Goal: Navigation & Orientation: Understand site structure

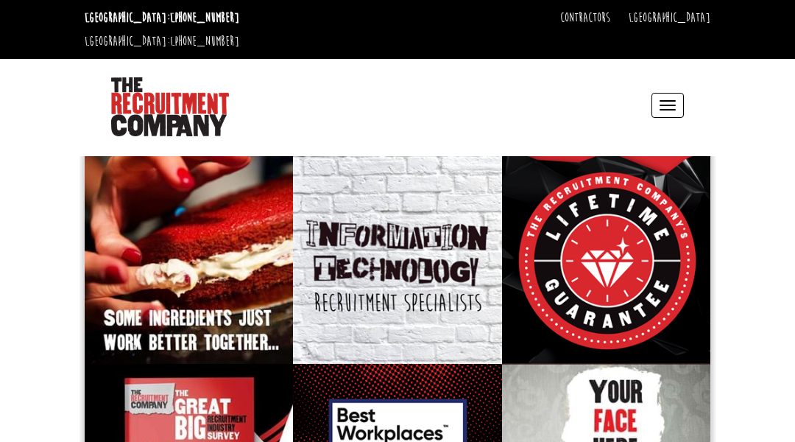
click at [74, 74] on header "[GEOGRAPHIC_DATA]: [PHONE_NUMBER] [GEOGRAPHIC_DATA]: [PHONE_NUMBER] Contractors…" at bounding box center [397, 75] width 795 height 151
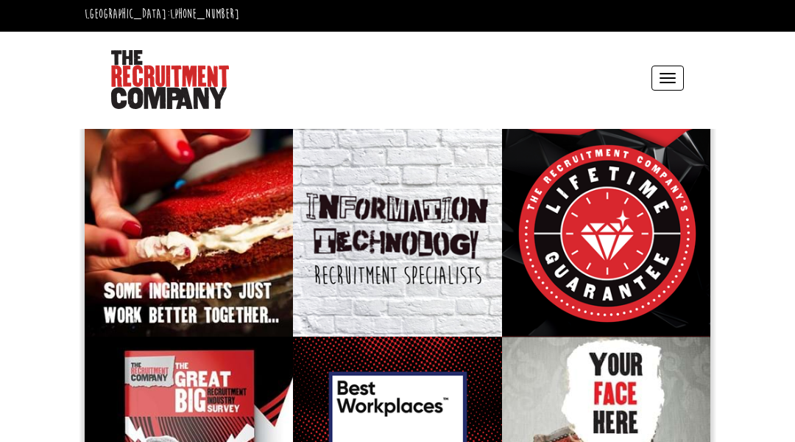
scroll to position [29, 0]
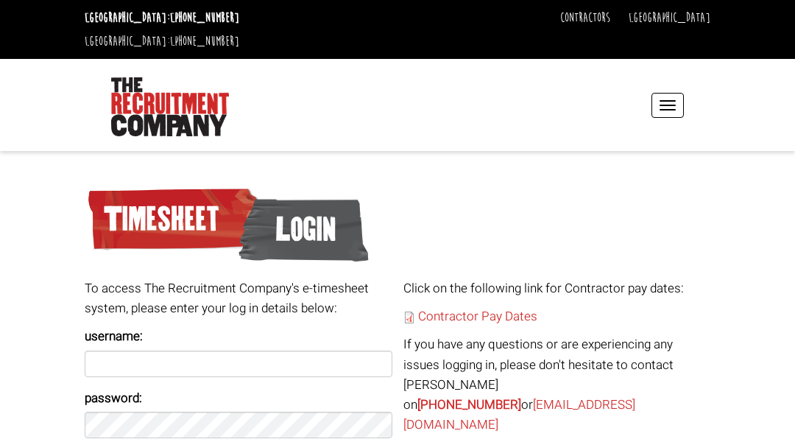
click at [74, 74] on header "[GEOGRAPHIC_DATA]: [PHONE_NUMBER] [GEOGRAPHIC_DATA]: [PHONE_NUMBER] Contractors…" at bounding box center [397, 75] width 795 height 151
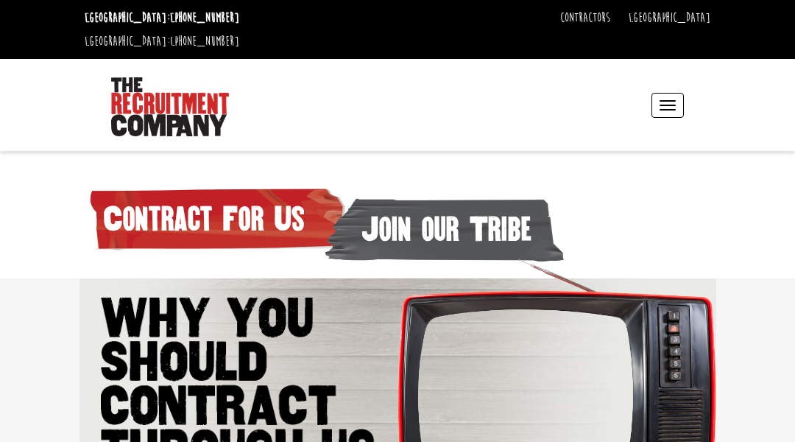
click at [74, 74] on header "[GEOGRAPHIC_DATA]: [PHONE_NUMBER] [GEOGRAPHIC_DATA]: [PHONE_NUMBER] Contractors…" at bounding box center [397, 75] width 795 height 151
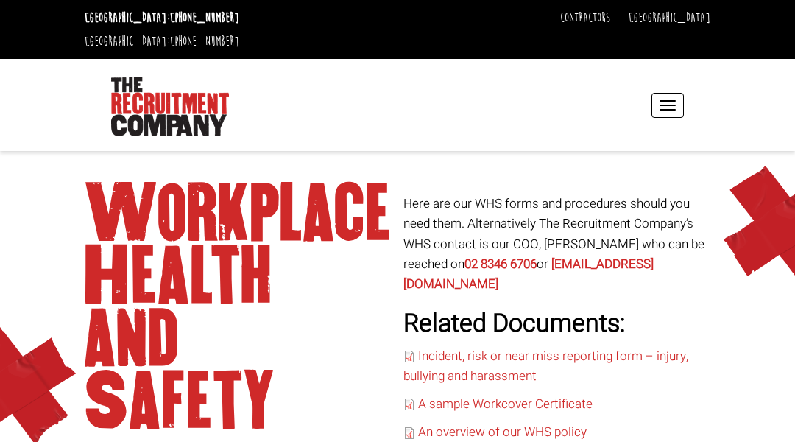
scroll to position [29, 0]
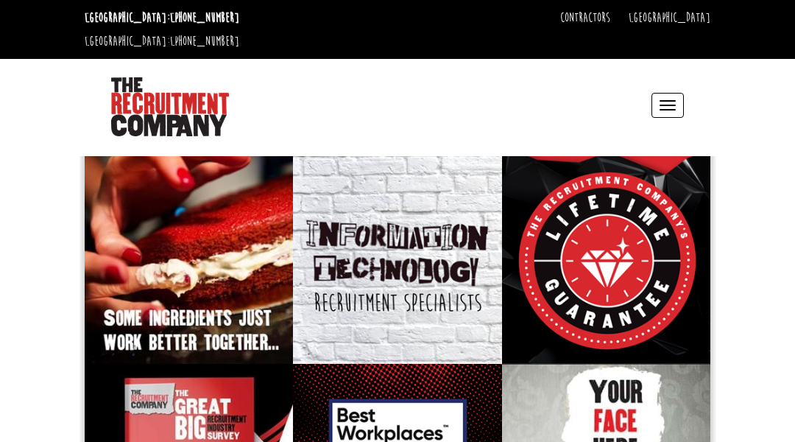
scroll to position [29, 0]
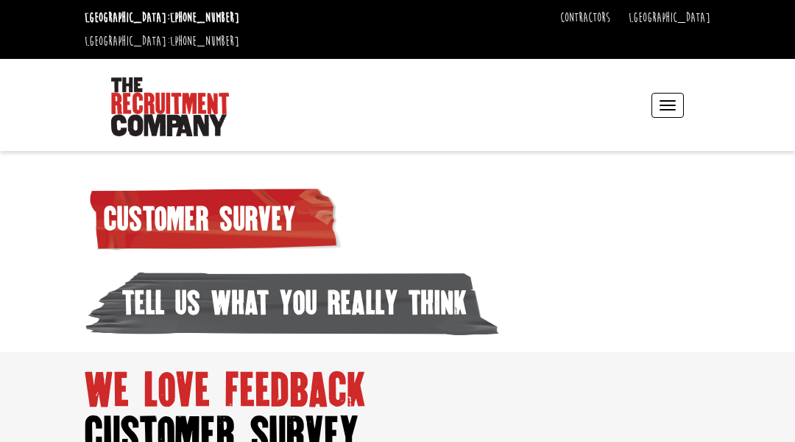
scroll to position [29, 0]
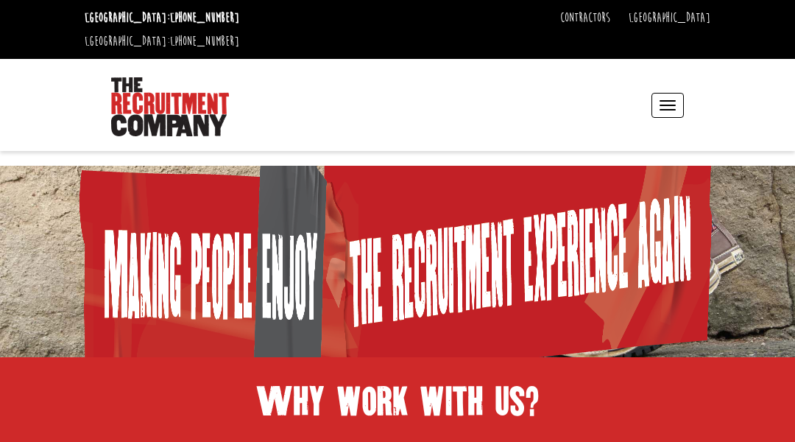
scroll to position [29, 0]
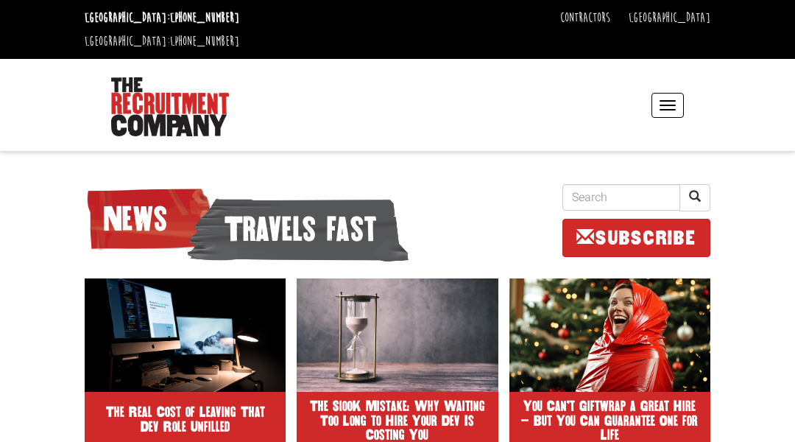
click at [74, 74] on header "[GEOGRAPHIC_DATA]: [PHONE_NUMBER] [GEOGRAPHIC_DATA]: [PHONE_NUMBER] Contractors…" at bounding box center [397, 75] width 795 height 151
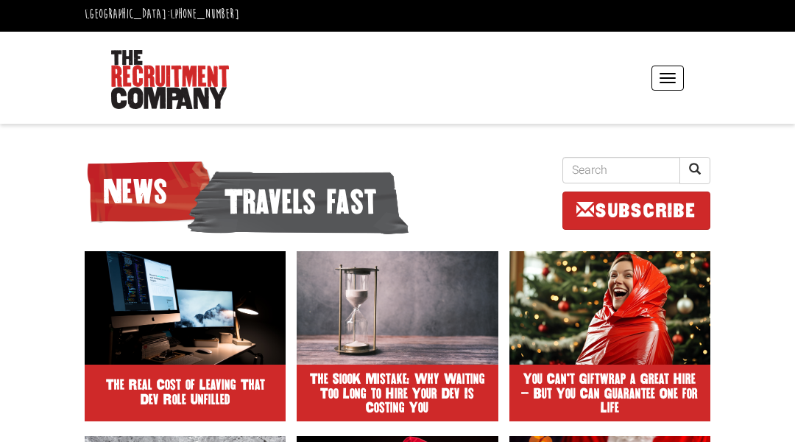
scroll to position [29, 0]
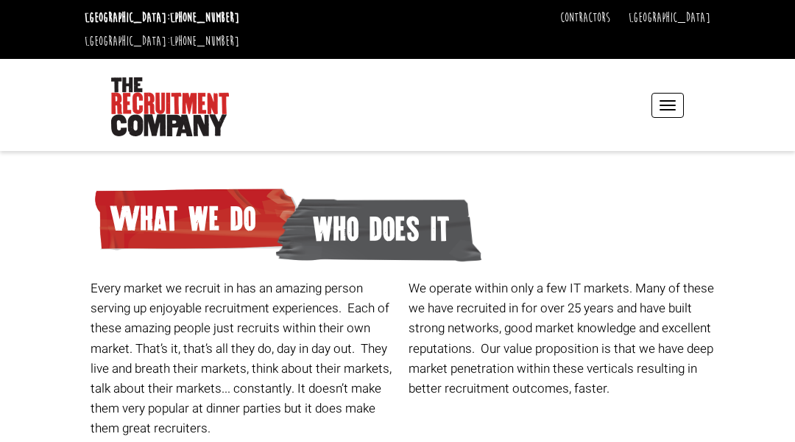
click at [74, 74] on header "[GEOGRAPHIC_DATA]: [PHONE_NUMBER] [GEOGRAPHIC_DATA]: [PHONE_NUMBER] Contractors…" at bounding box center [397, 75] width 795 height 151
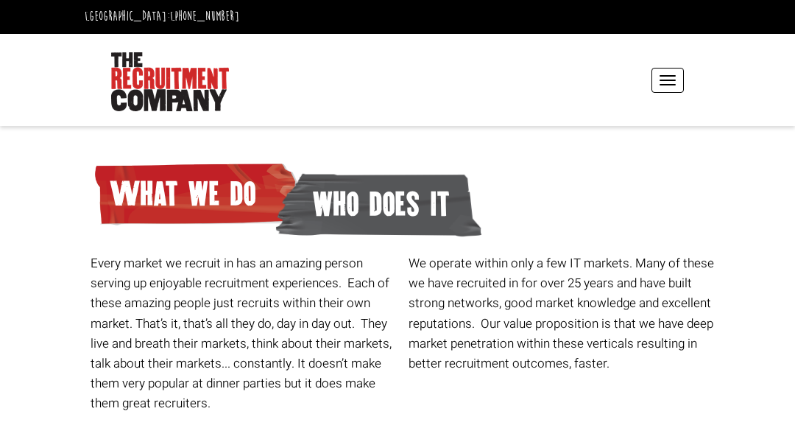
scroll to position [29, 0]
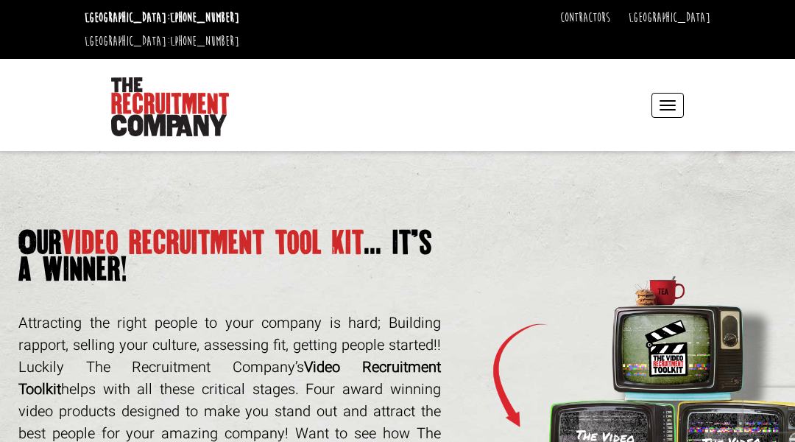
click at [74, 74] on header "[GEOGRAPHIC_DATA]: [PHONE_NUMBER] [GEOGRAPHIC_DATA]: [PHONE_NUMBER] Contractors…" at bounding box center [397, 75] width 795 height 151
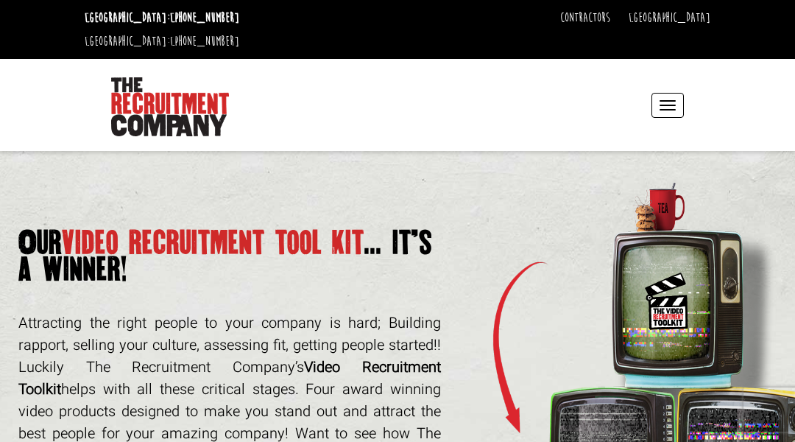
scroll to position [29, 0]
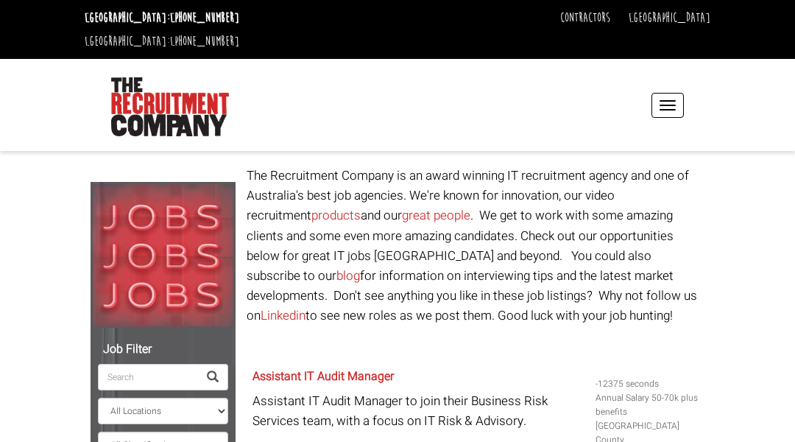
click at [74, 74] on header "[GEOGRAPHIC_DATA]: [PHONE_NUMBER] [GEOGRAPHIC_DATA]: [PHONE_NUMBER] Contractors…" at bounding box center [397, 75] width 795 height 151
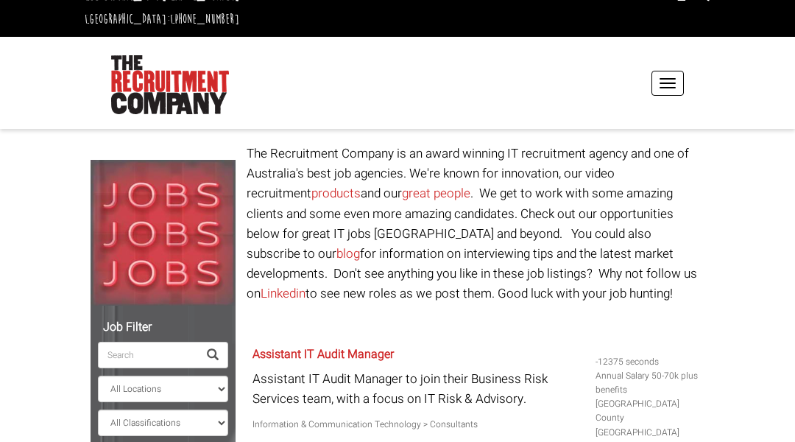
scroll to position [29, 0]
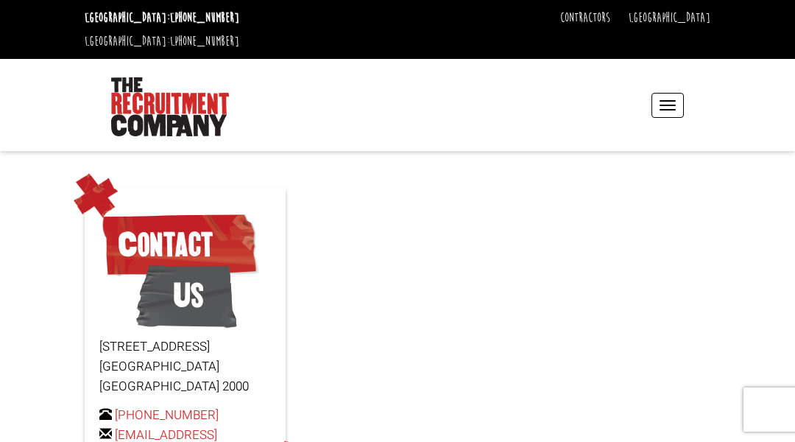
click at [74, 74] on header "[GEOGRAPHIC_DATA]: [PHONE_NUMBER] [GEOGRAPHIC_DATA]: [PHONE_NUMBER] Contractors…" at bounding box center [397, 75] width 795 height 151
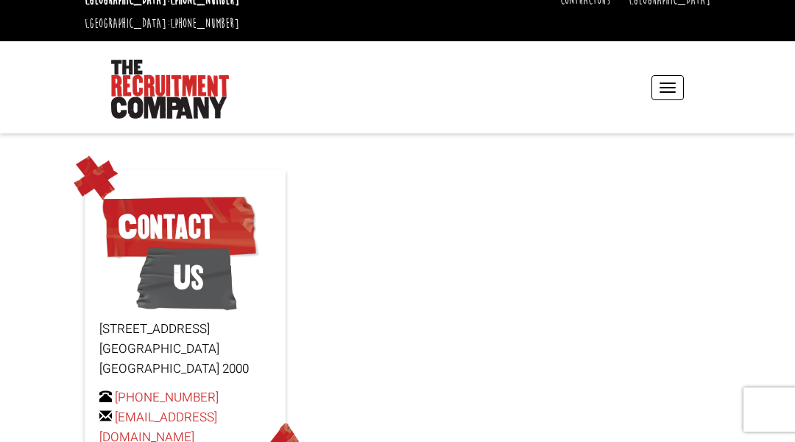
scroll to position [29, 0]
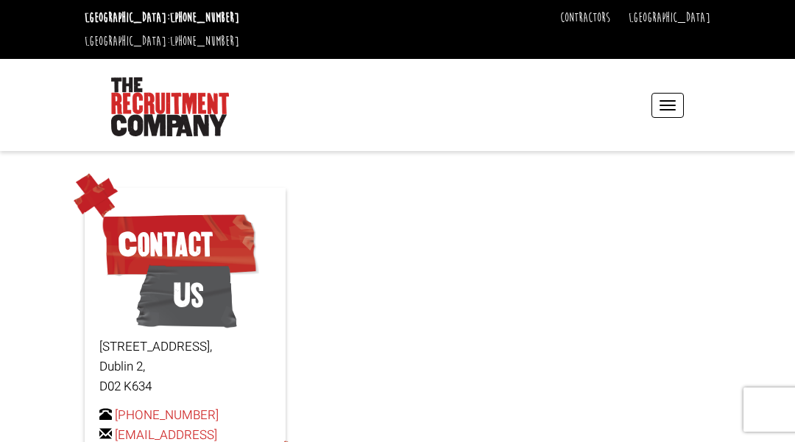
scroll to position [29, 0]
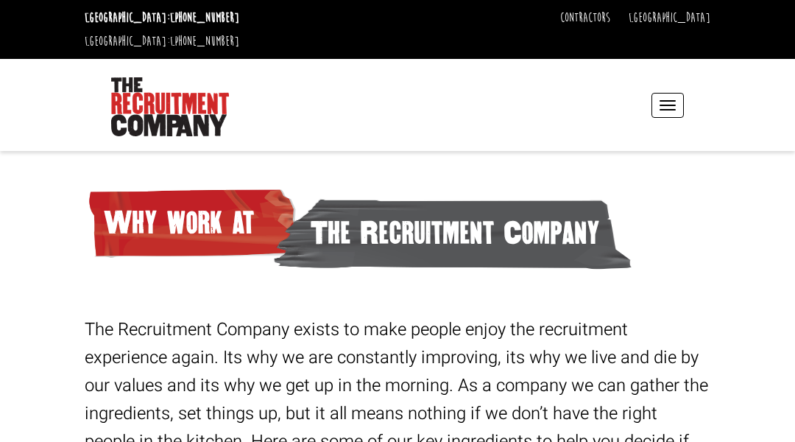
scroll to position [29, 0]
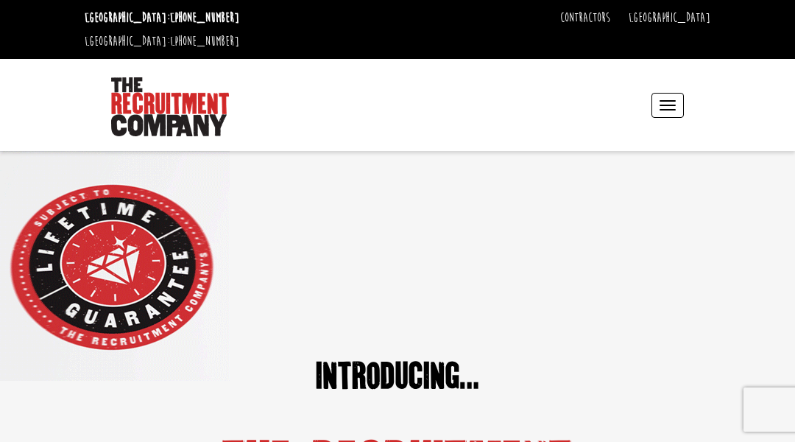
click at [74, 74] on header "[GEOGRAPHIC_DATA]: [PHONE_NUMBER] [GEOGRAPHIC_DATA]: [PHONE_NUMBER] Contractors…" at bounding box center [397, 75] width 795 height 151
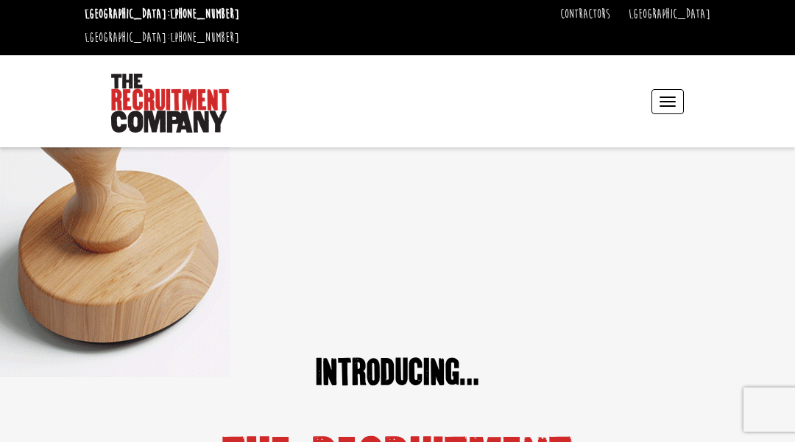
scroll to position [29, 0]
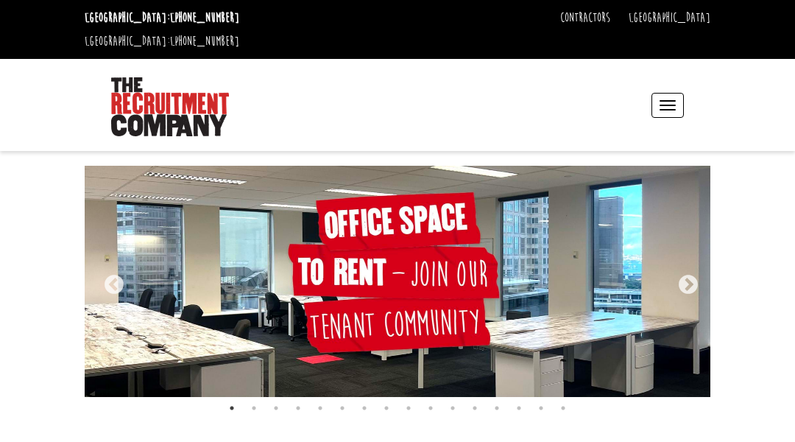
scroll to position [29, 0]
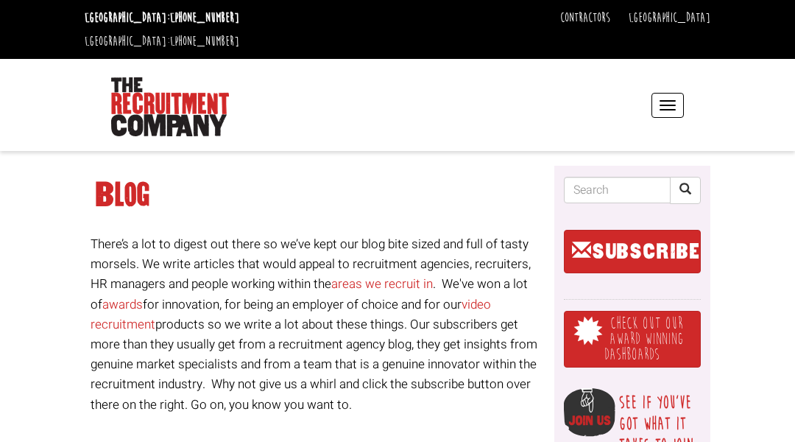
scroll to position [29, 0]
